Goal: Transaction & Acquisition: Purchase product/service

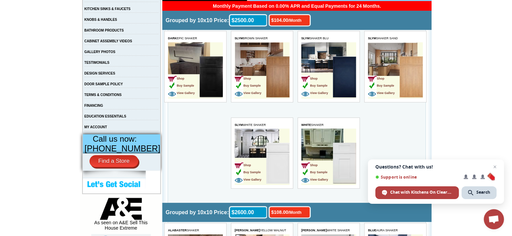
scroll to position [168, 0]
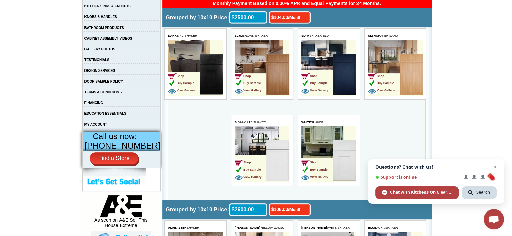
click at [185, 49] on td "Shop Buy Sample View Gallery" at bounding box center [195, 68] width 55 height 57
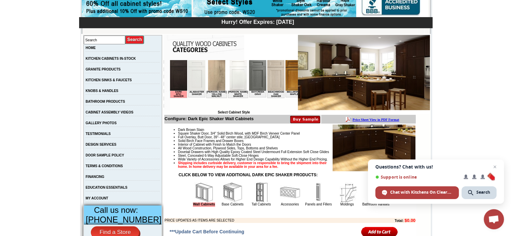
scroll to position [101, 0]
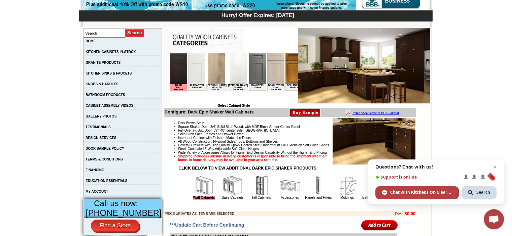
click at [350, 69] on img at bounding box center [364, 65] width 132 height 75
click at [497, 167] on span "Close chat" at bounding box center [494, 167] width 8 height 8
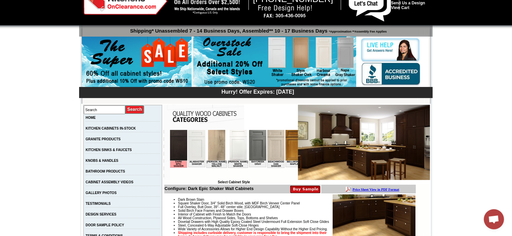
scroll to position [0, 0]
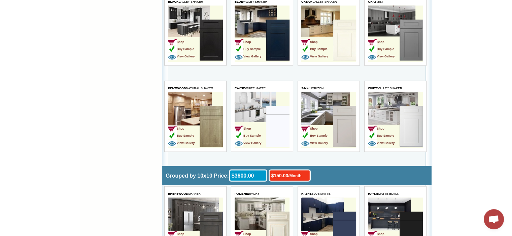
scroll to position [1379, 0]
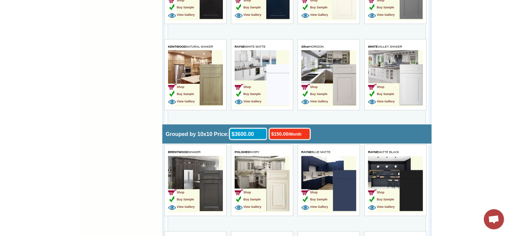
click at [252, 56] on td "Shop Buy Sample View Gallery" at bounding box center [261, 78] width 55 height 57
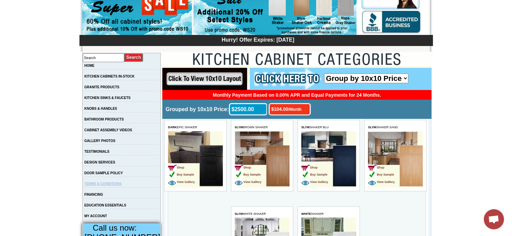
scroll to position [67, 0]
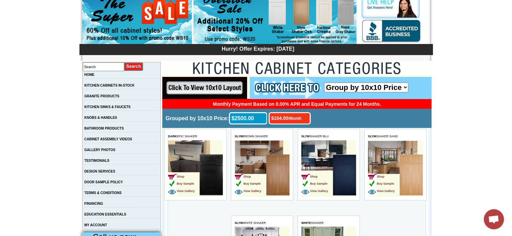
click at [125, 83] on td "KITCHEN CABINETS IN-STOCK" at bounding box center [121, 87] width 78 height 11
click at [128, 86] on link "KITCHEN CABINETS IN-STOCK" at bounding box center [109, 86] width 50 height 4
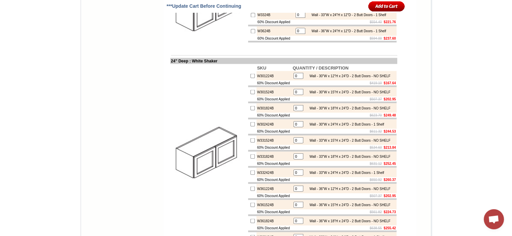
scroll to position [1245, 0]
